Goal: Task Accomplishment & Management: Use online tool/utility

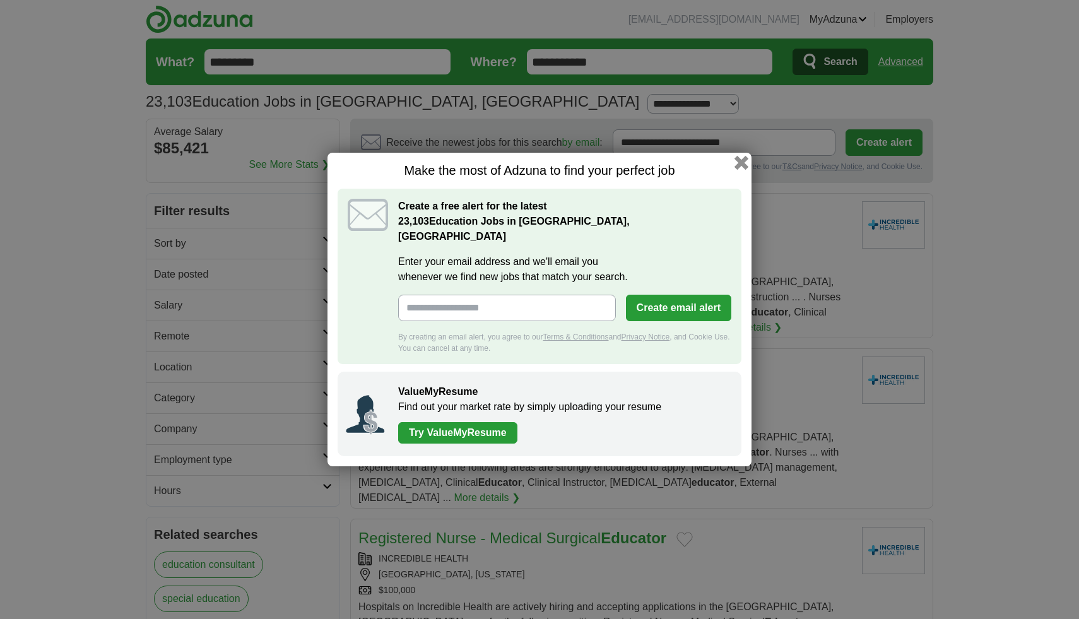
click at [743, 168] on button "button" at bounding box center [741, 163] width 14 height 14
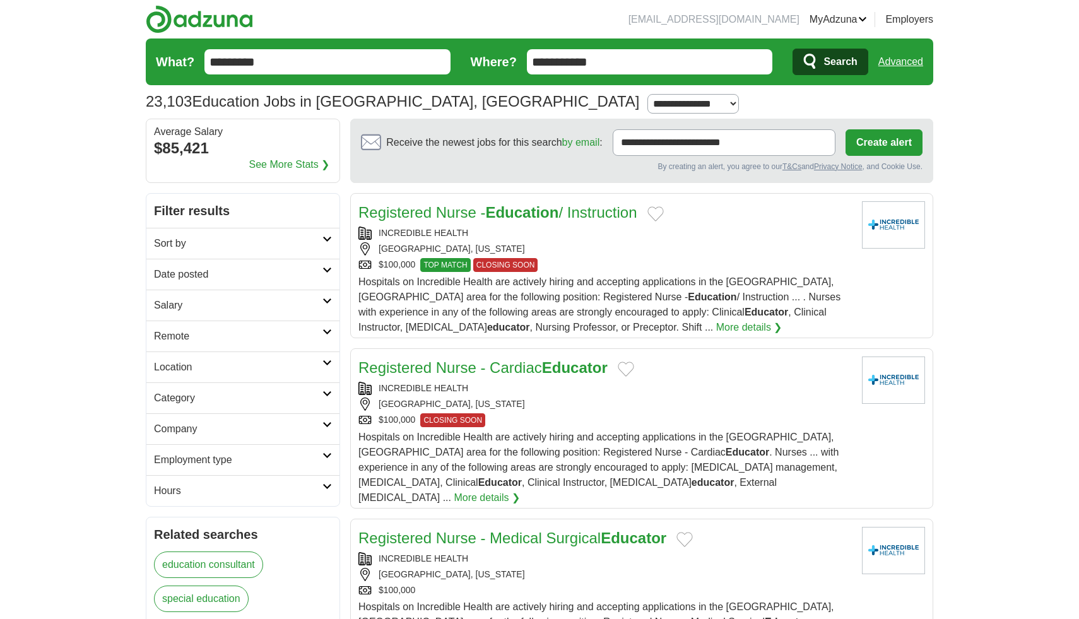
click at [0, 0] on link "Preferences" at bounding box center [0, 0] width 0 height 0
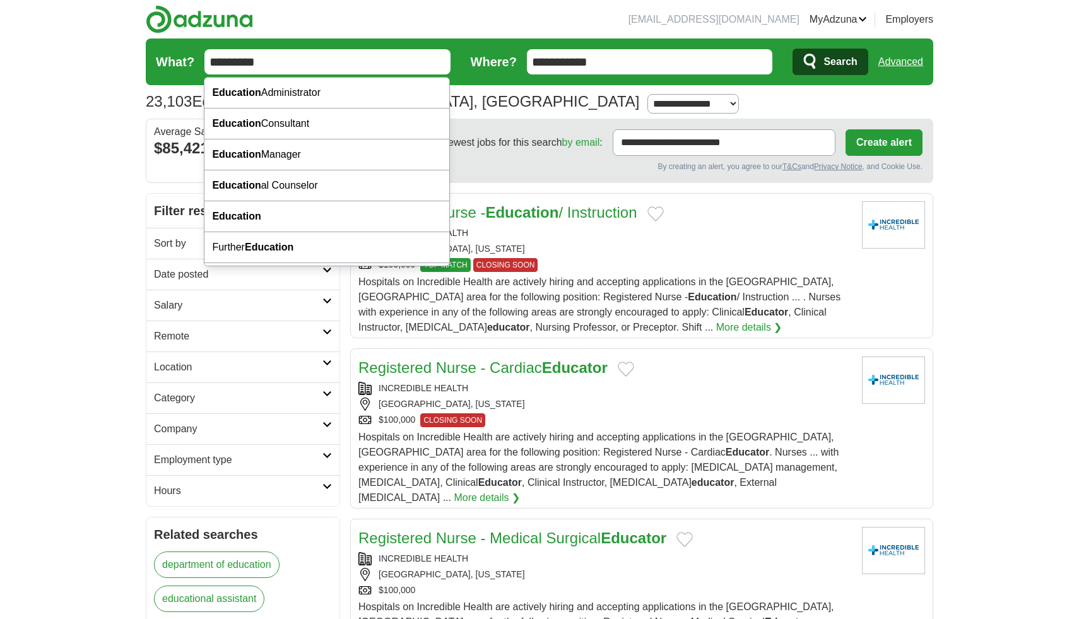
drag, startPoint x: 280, startPoint y: 62, endPoint x: 189, endPoint y: 62, distance: 91.5
click at [189, 62] on form "**********" at bounding box center [539, 61] width 787 height 47
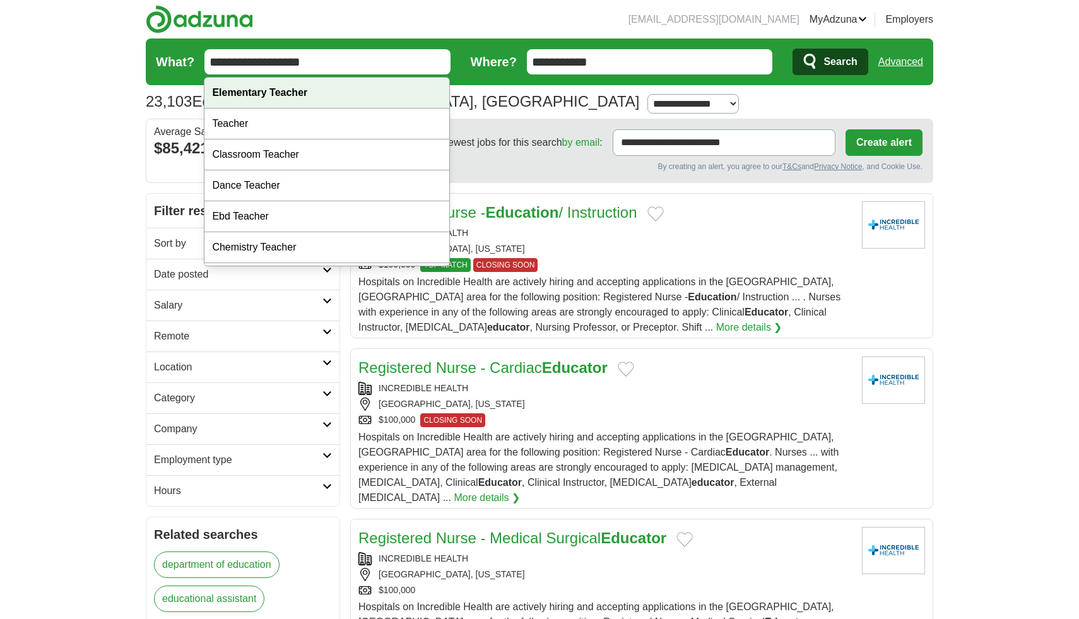
click at [288, 90] on strong "Elementary Teacher" at bounding box center [259, 92] width 95 height 11
type input "**********"
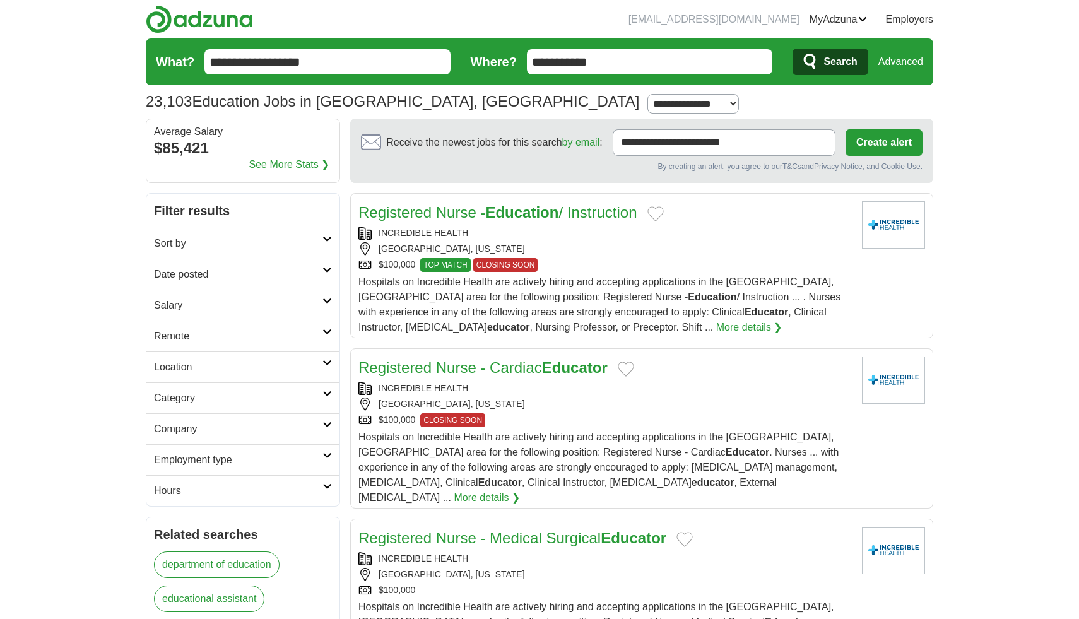
click at [843, 63] on span "Search" at bounding box center [839, 61] width 33 height 25
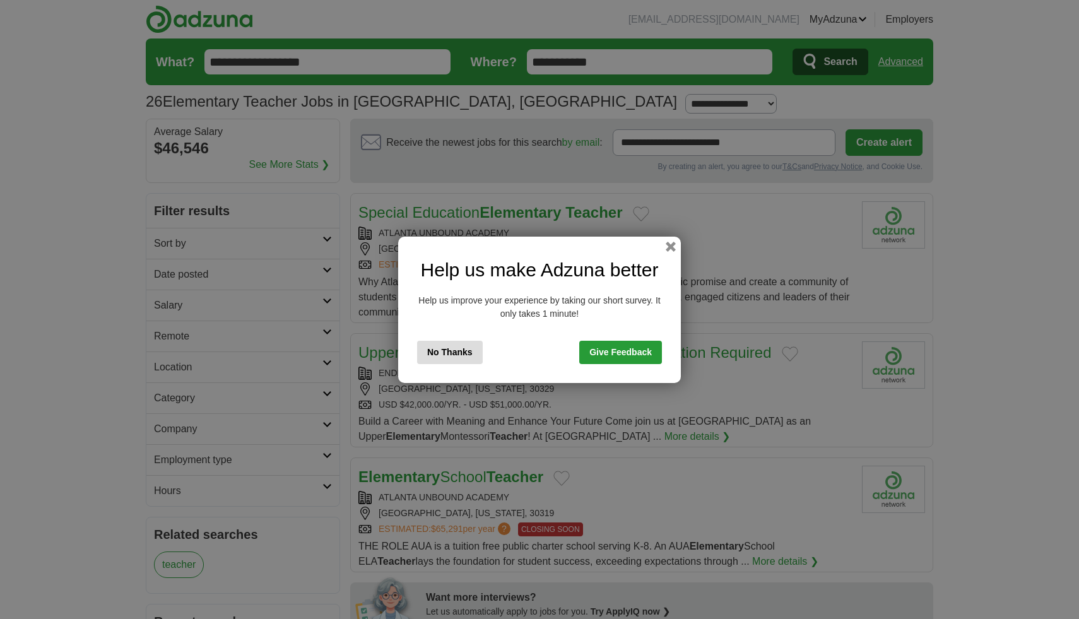
click at [466, 353] on button "No Thanks" at bounding box center [450, 352] width 66 height 23
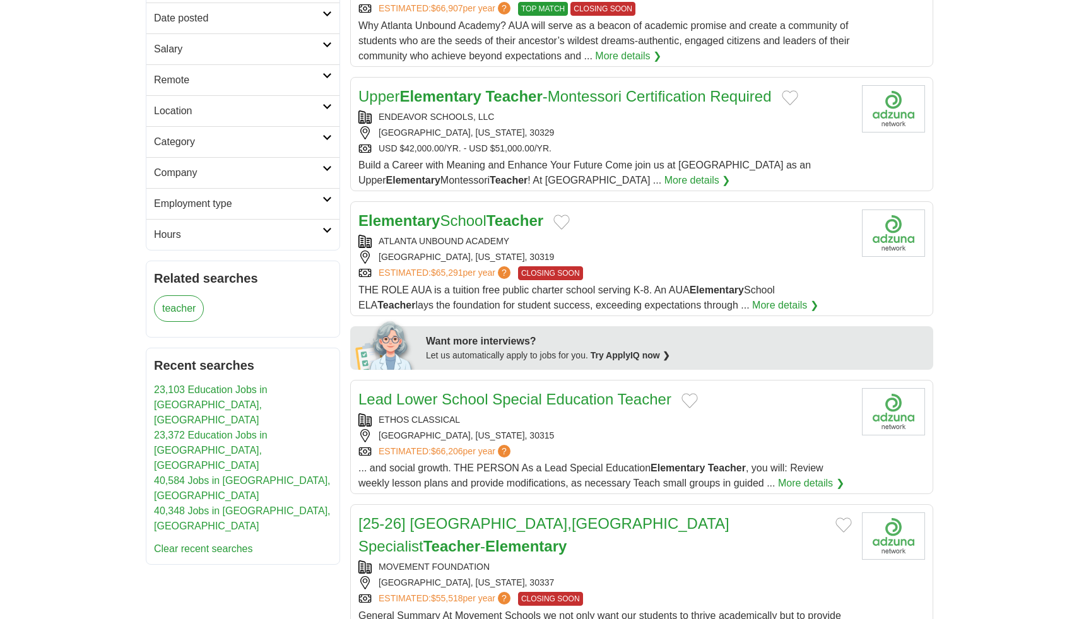
scroll to position [260, 0]
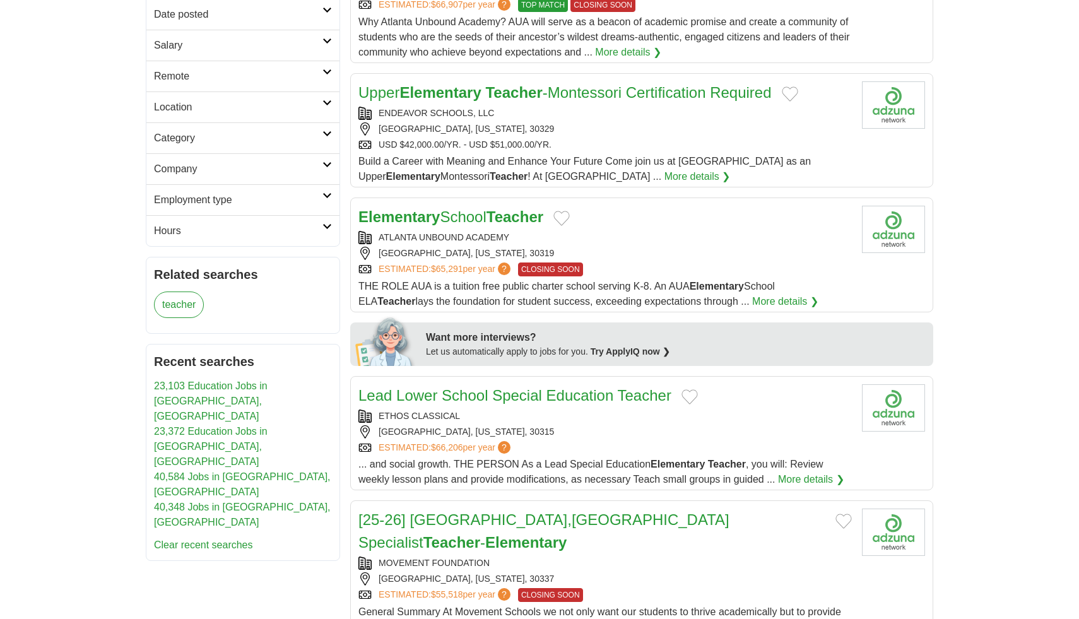
click at [438, 220] on strong "Elementary" at bounding box center [398, 216] width 81 height 17
click at [752, 301] on link "More details ❯" at bounding box center [785, 301] width 66 height 15
